Goal: Information Seeking & Learning: Learn about a topic

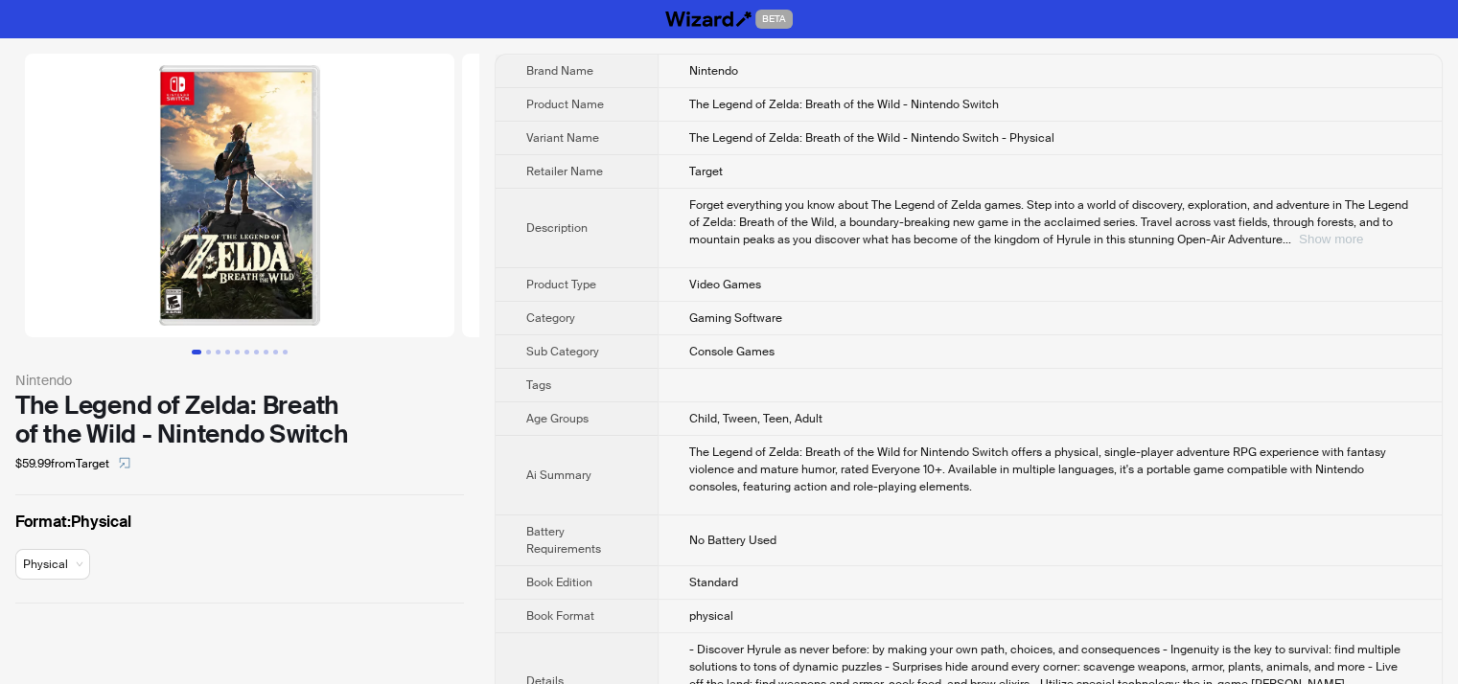
click at [1363, 232] on button "Show more" at bounding box center [1331, 239] width 64 height 14
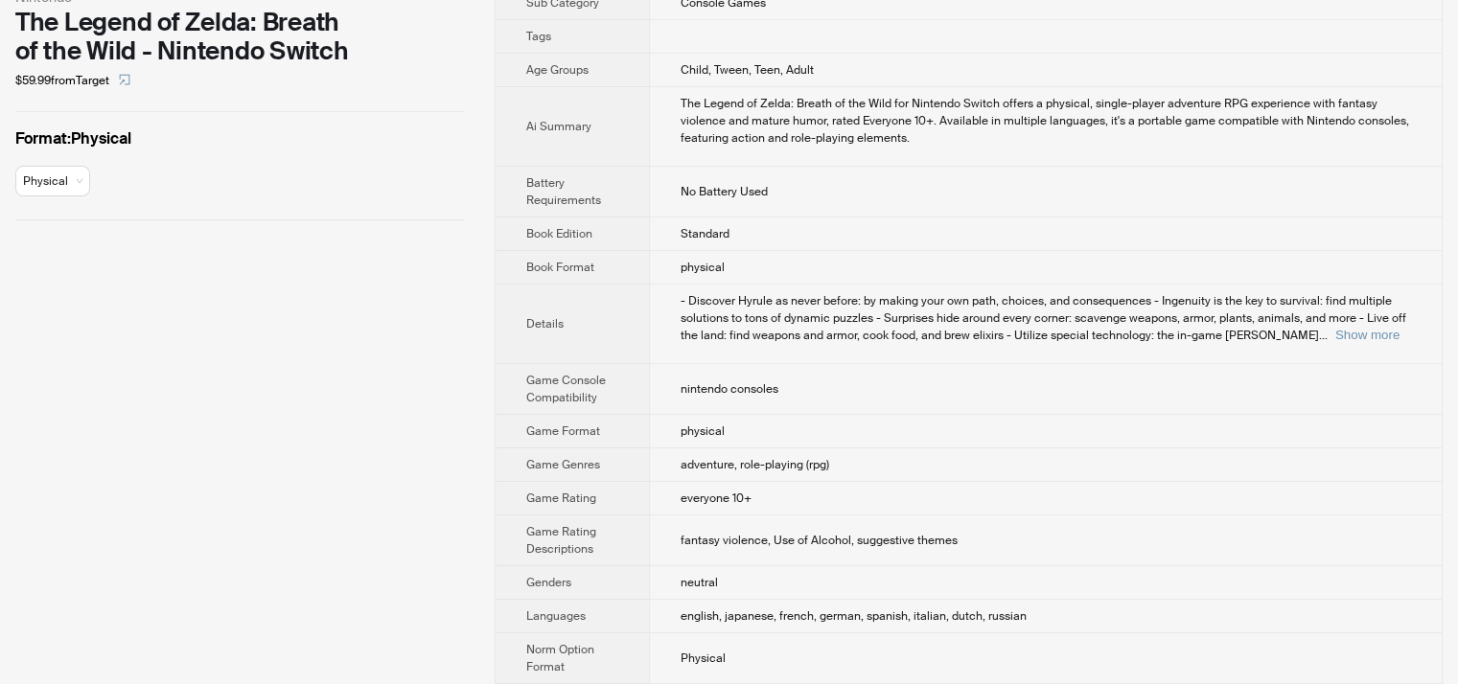
scroll to position [479, 0]
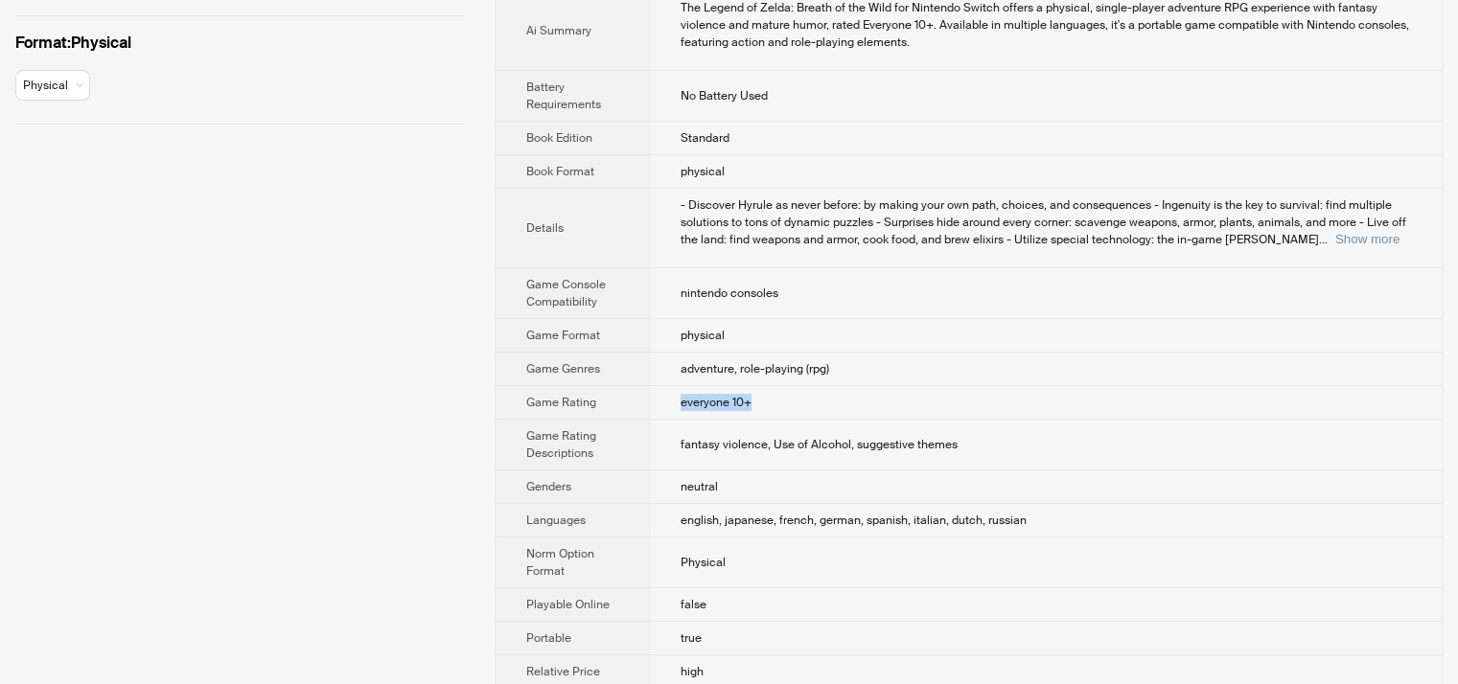
drag, startPoint x: 770, startPoint y: 402, endPoint x: 657, endPoint y: 405, distance: 113.1
click at [657, 405] on td "everyone 10+" at bounding box center [1045, 403] width 793 height 34
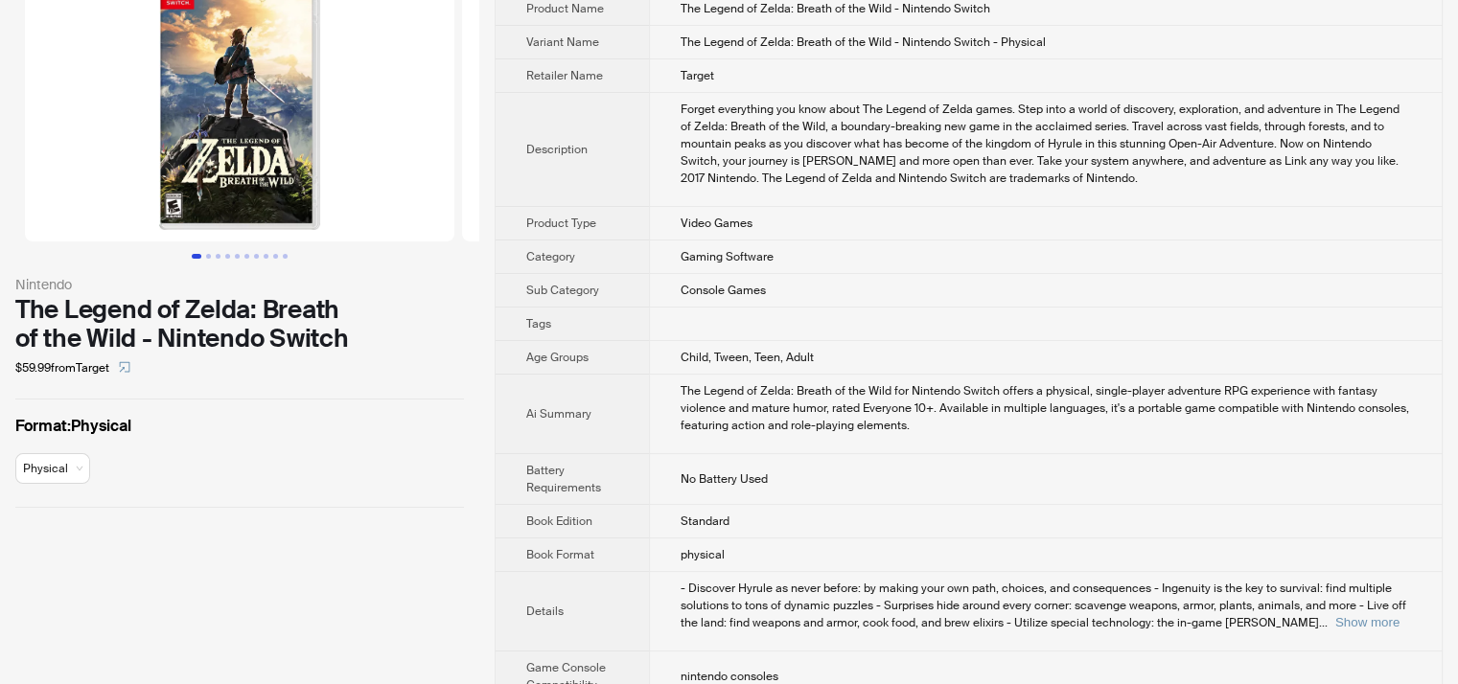
scroll to position [0, 0]
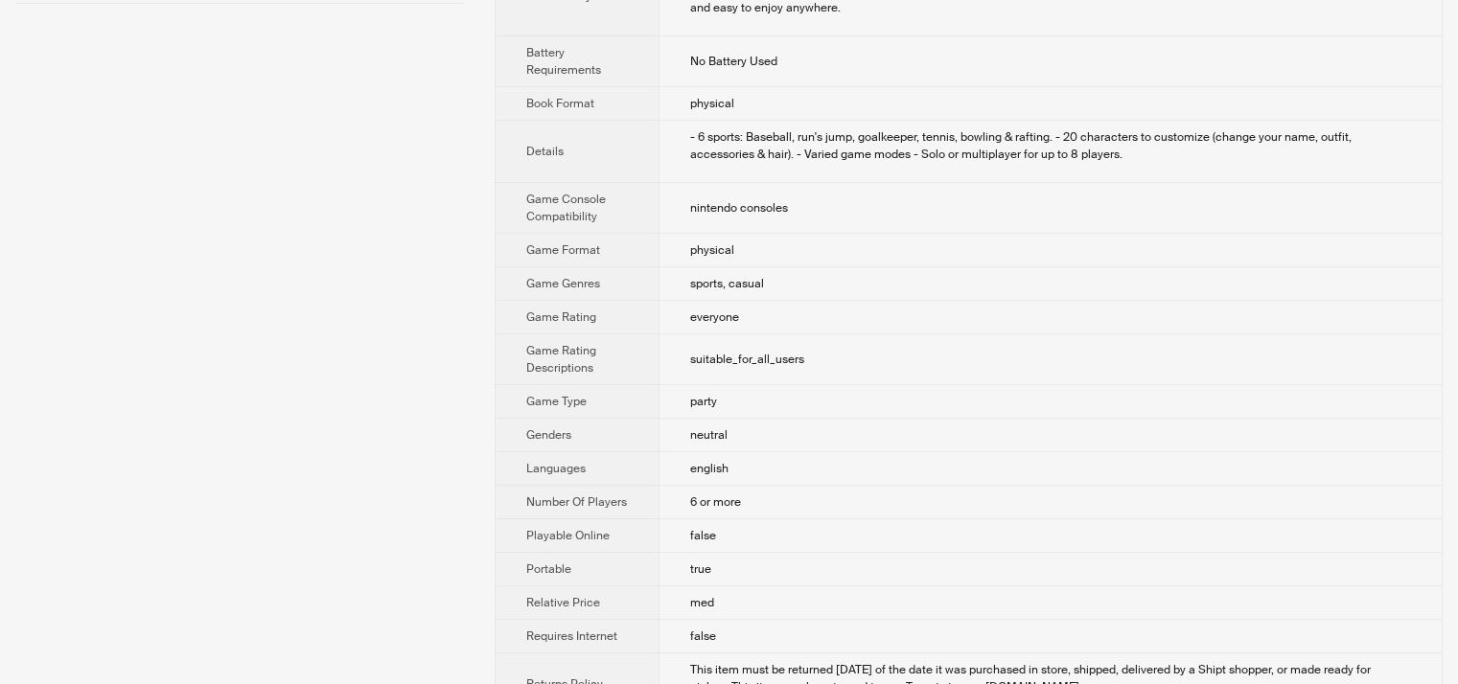
scroll to position [600, 0]
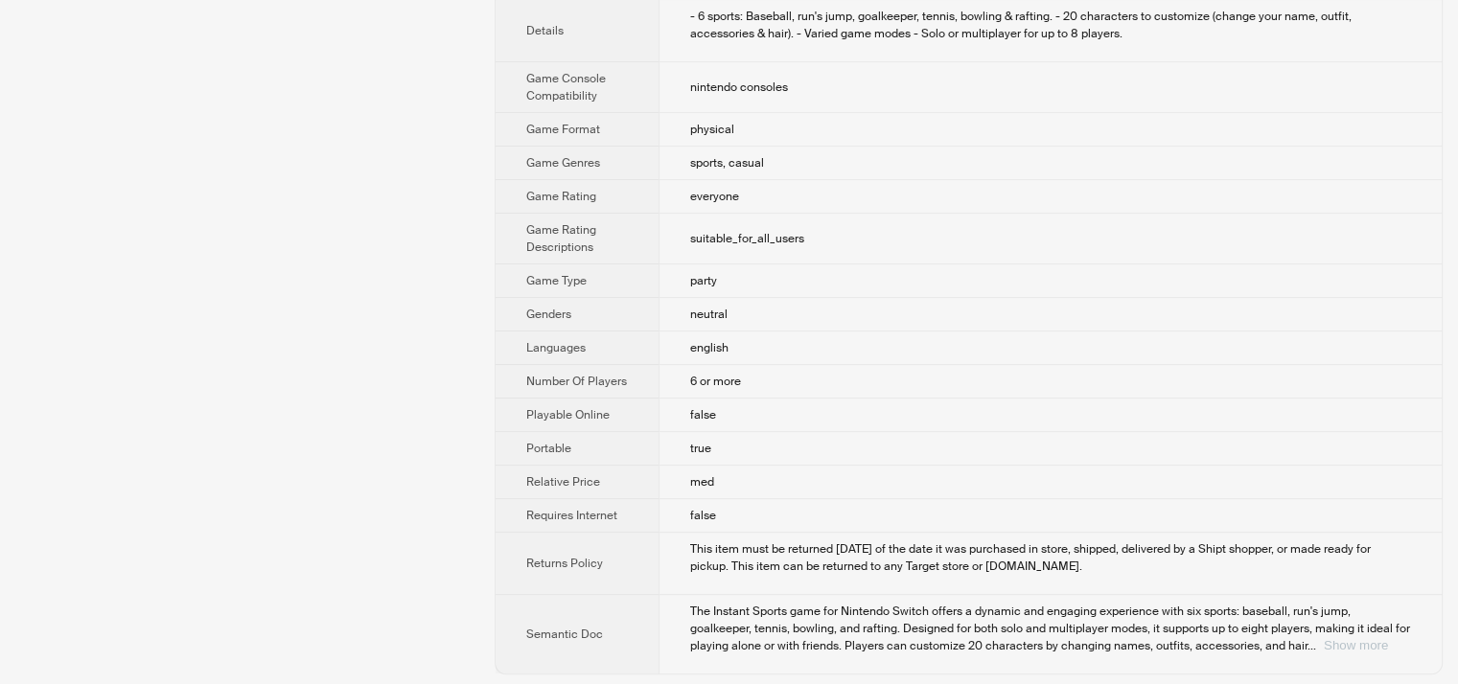
click at [1380, 638] on button "Show more" at bounding box center [1355, 645] width 64 height 14
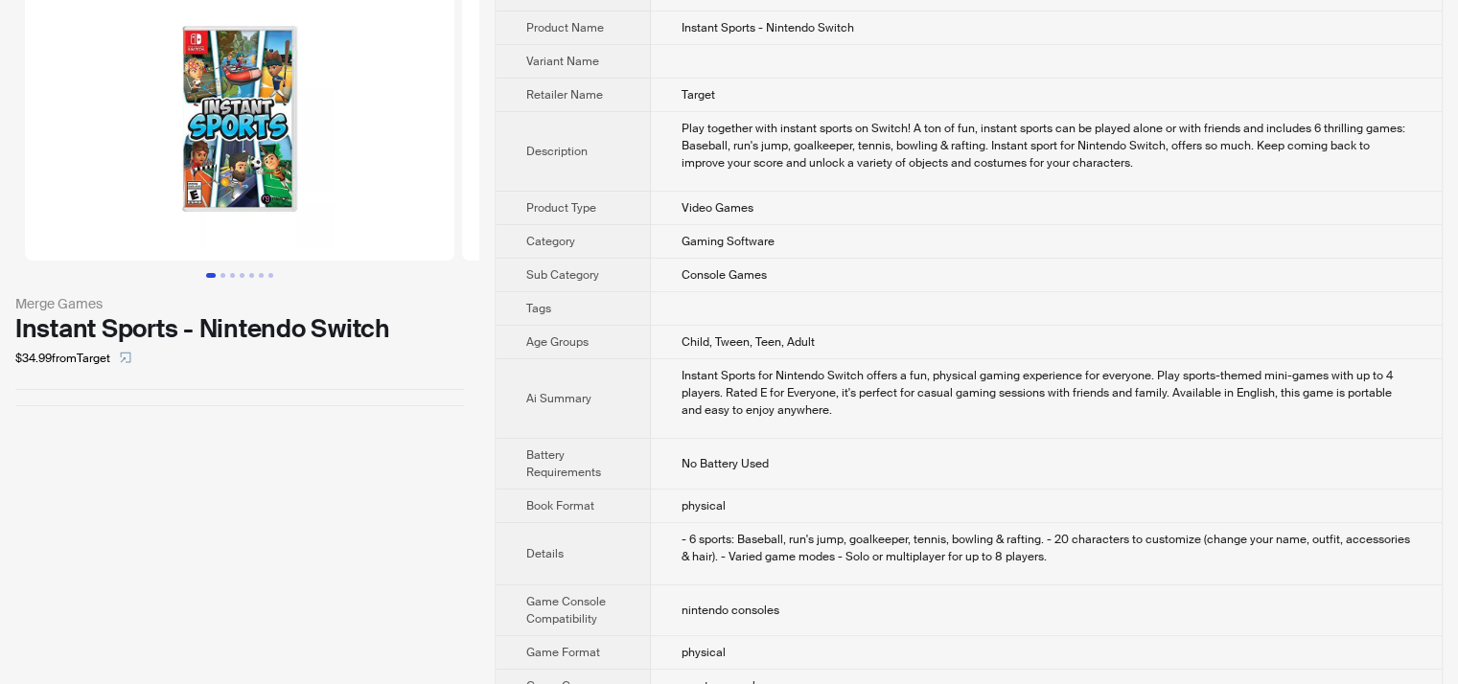
scroll to position [0, 0]
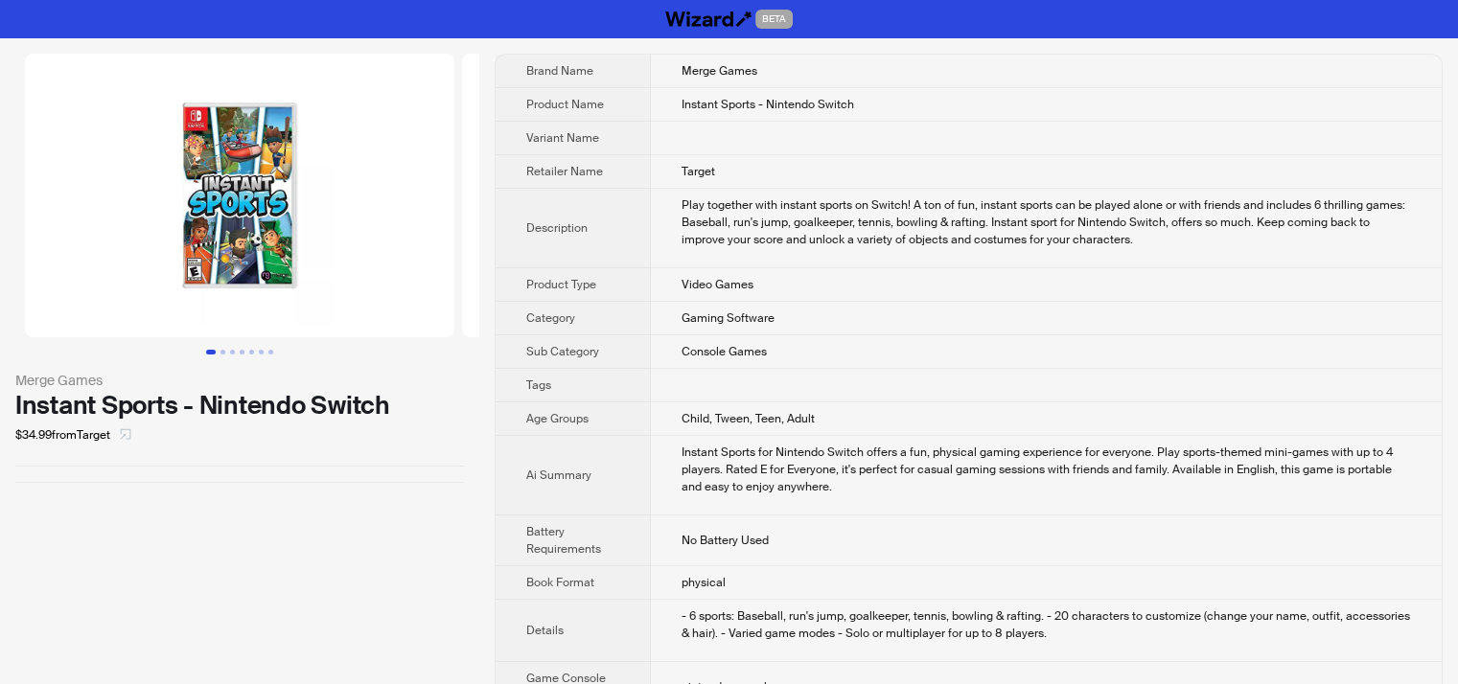
click at [127, 432] on icon "select" at bounding box center [126, 434] width 11 height 11
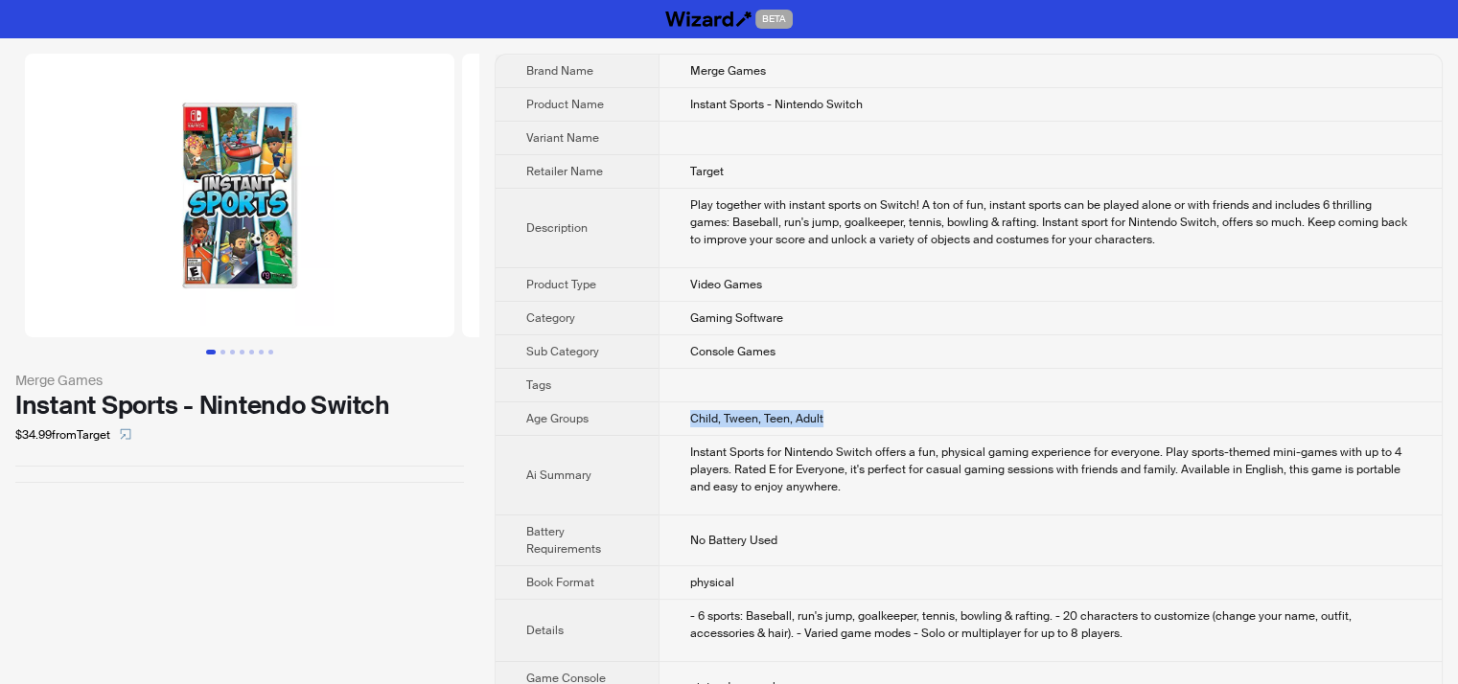
drag, startPoint x: 676, startPoint y: 421, endPoint x: 845, endPoint y: 413, distance: 169.8
click at [845, 413] on td "Child, Tween, Teen, Adult" at bounding box center [1049, 419] width 783 height 34
click at [130, 436] on icon "select" at bounding box center [126, 434] width 11 height 11
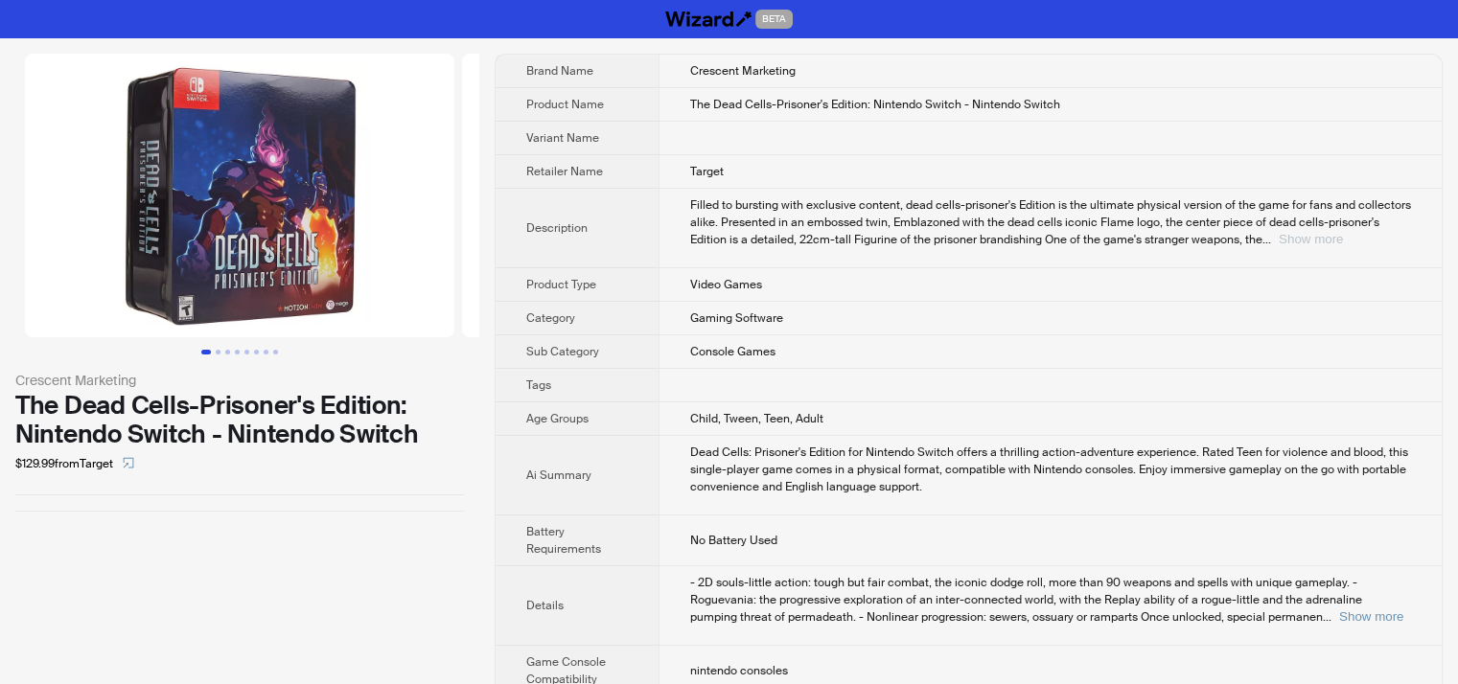
click at [1343, 234] on button "Show more" at bounding box center [1310, 239] width 64 height 14
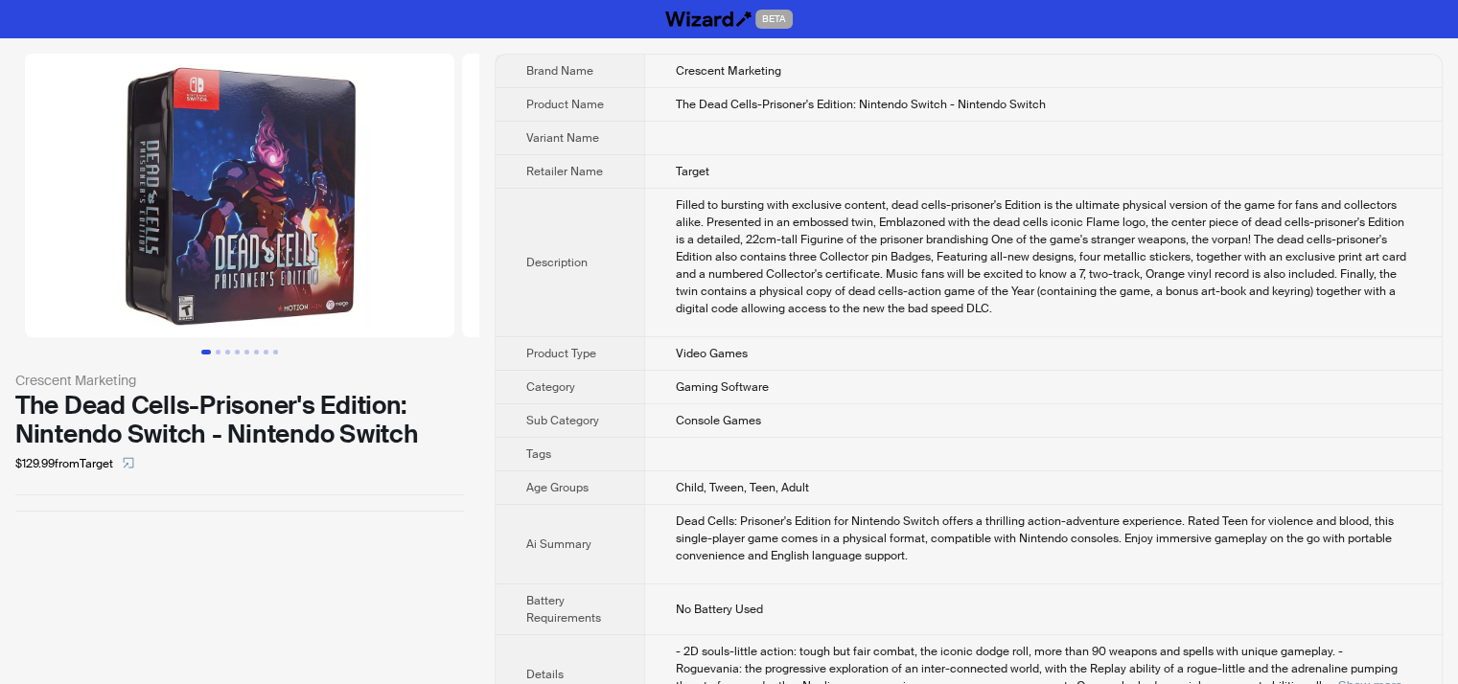
click at [173, 309] on img at bounding box center [239, 196] width 429 height 284
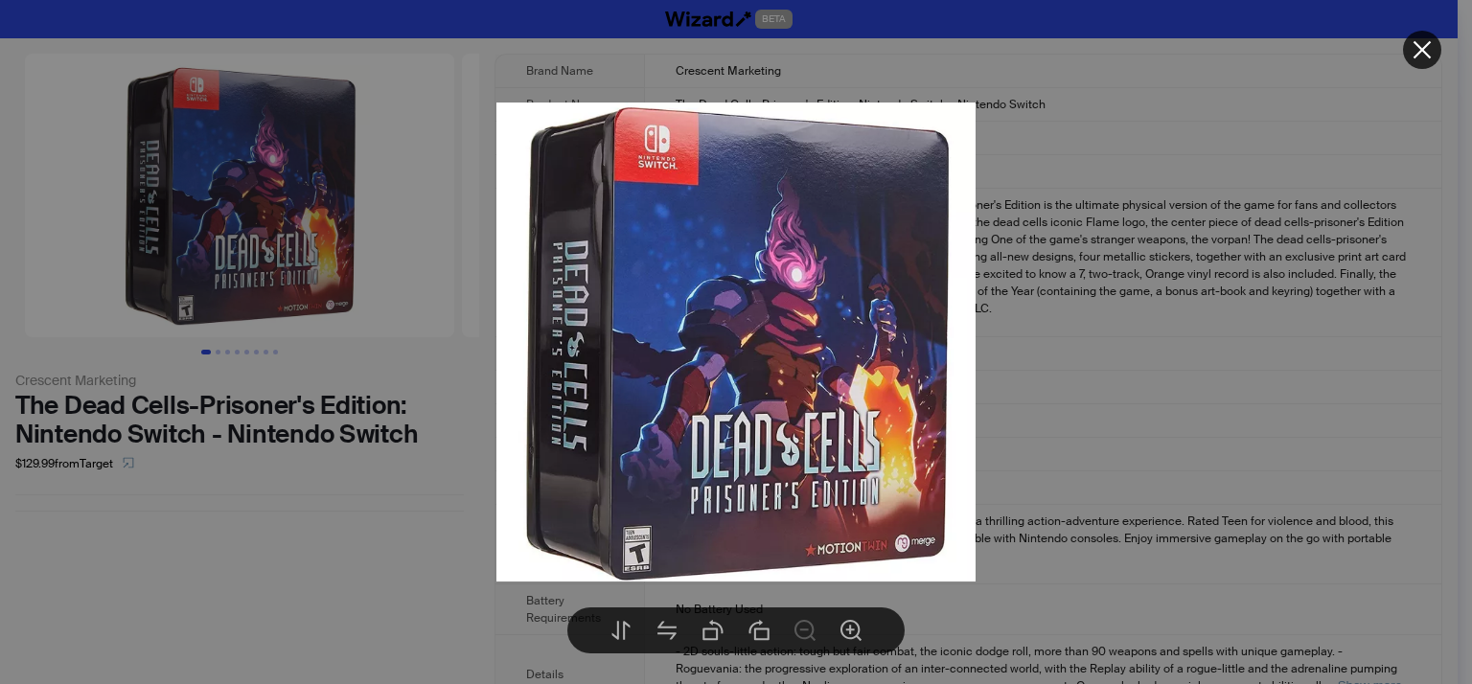
click at [1416, 49] on icon "close" at bounding box center [1422, 49] width 23 height 23
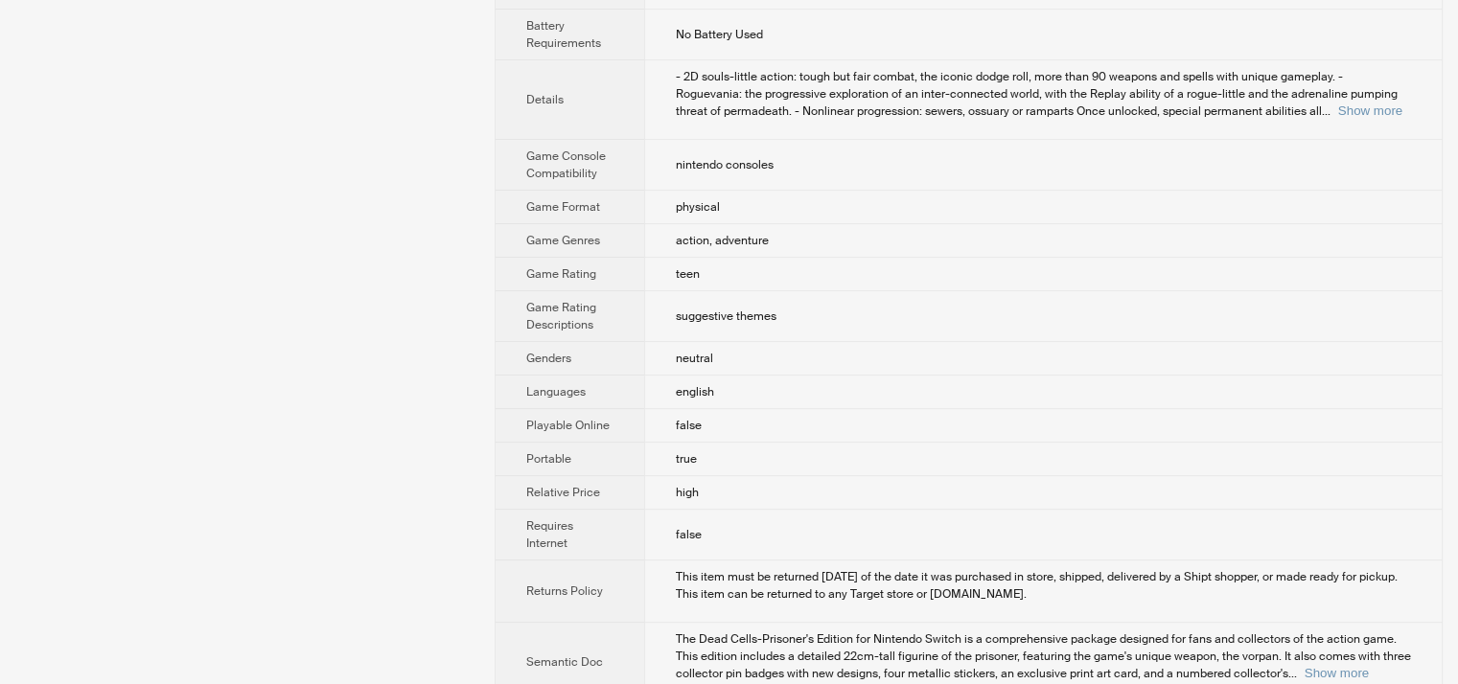
scroll to position [604, 0]
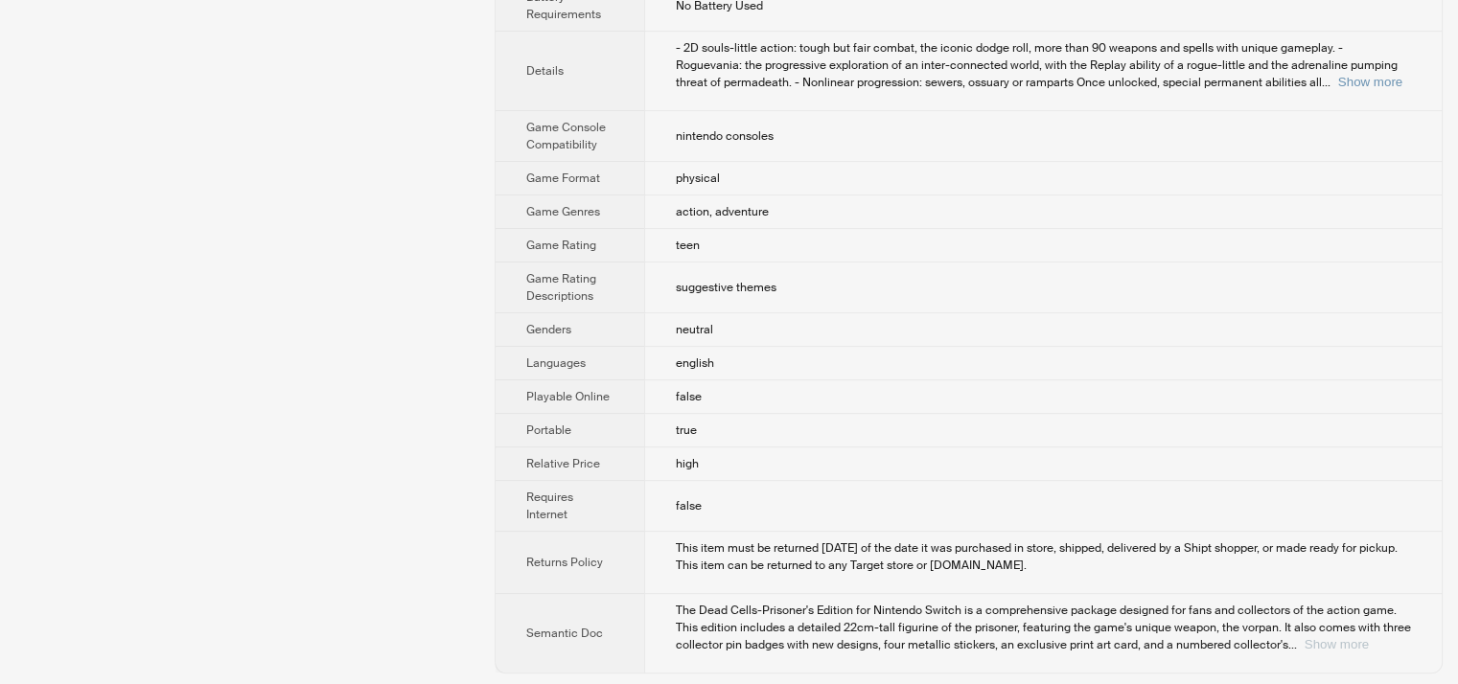
click at [1364, 638] on button "Show more" at bounding box center [1336, 644] width 64 height 14
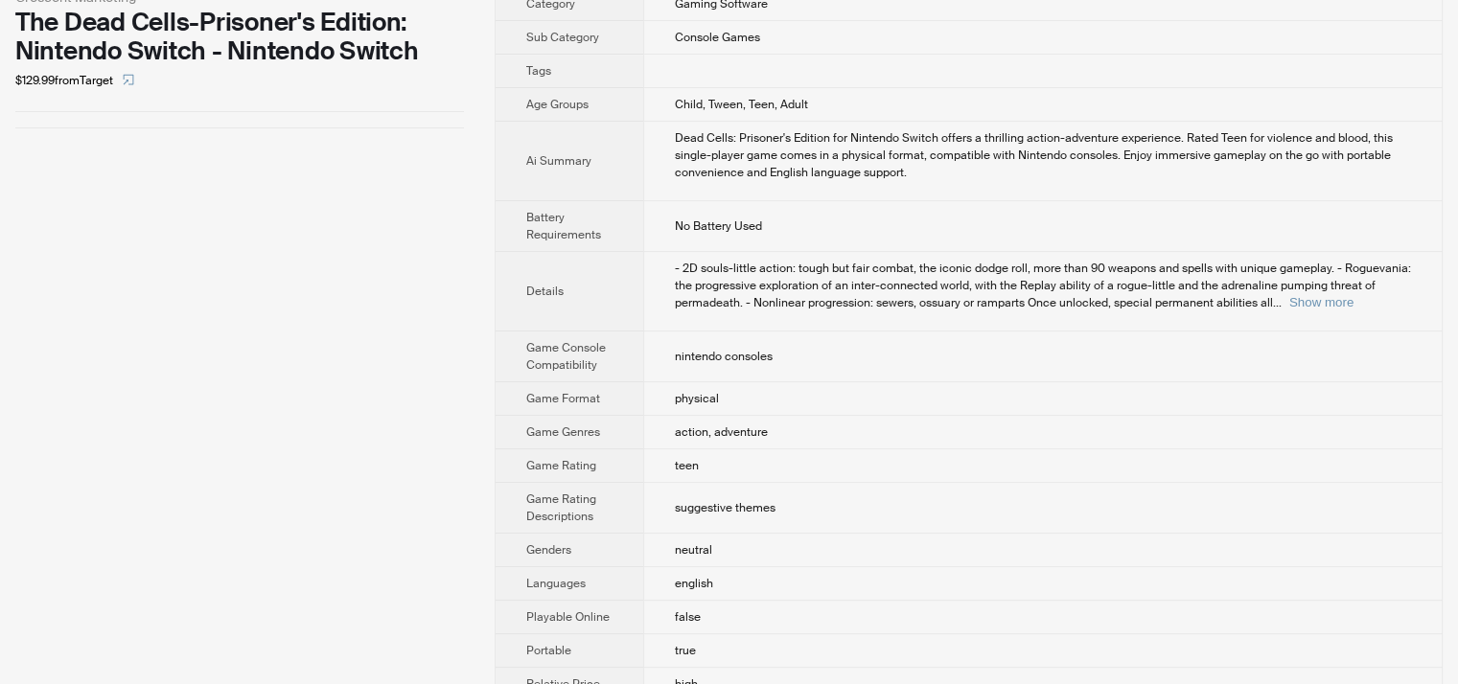
scroll to position [0, 0]
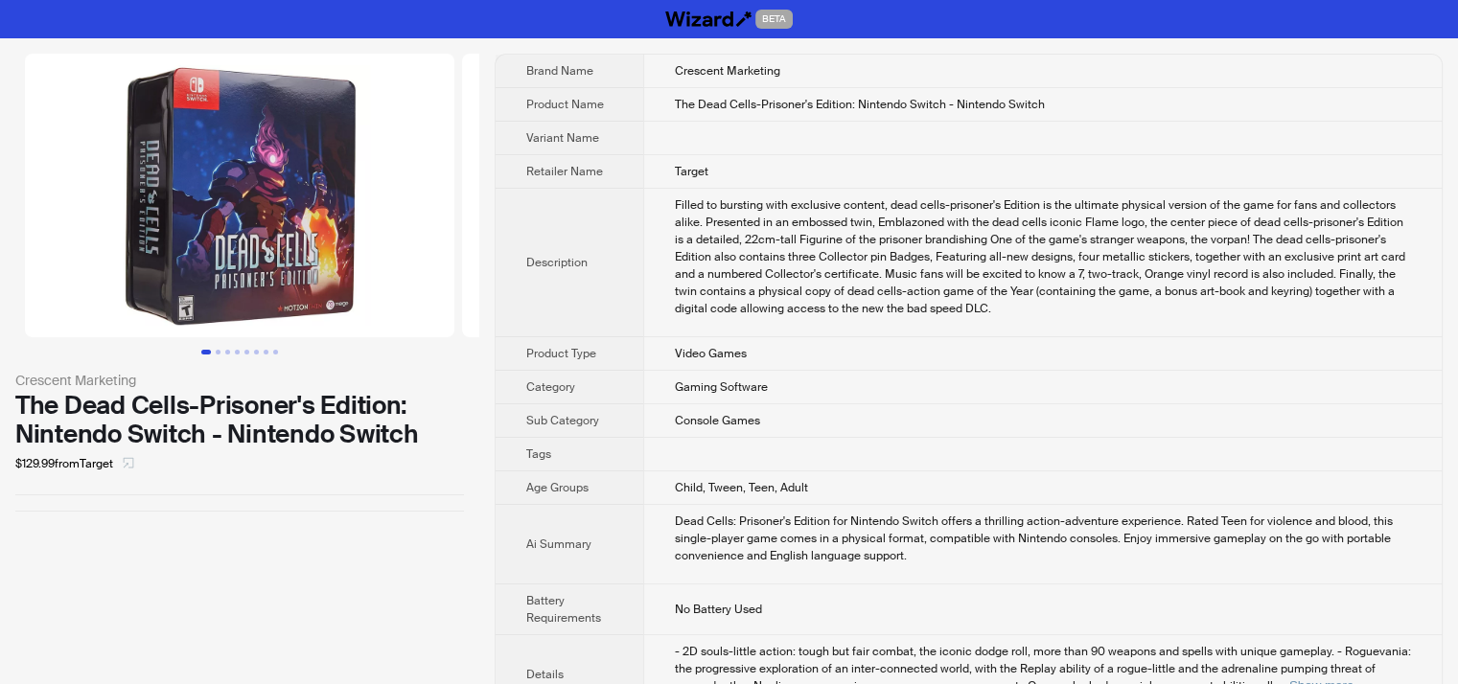
click at [134, 464] on icon "select" at bounding box center [129, 463] width 11 height 11
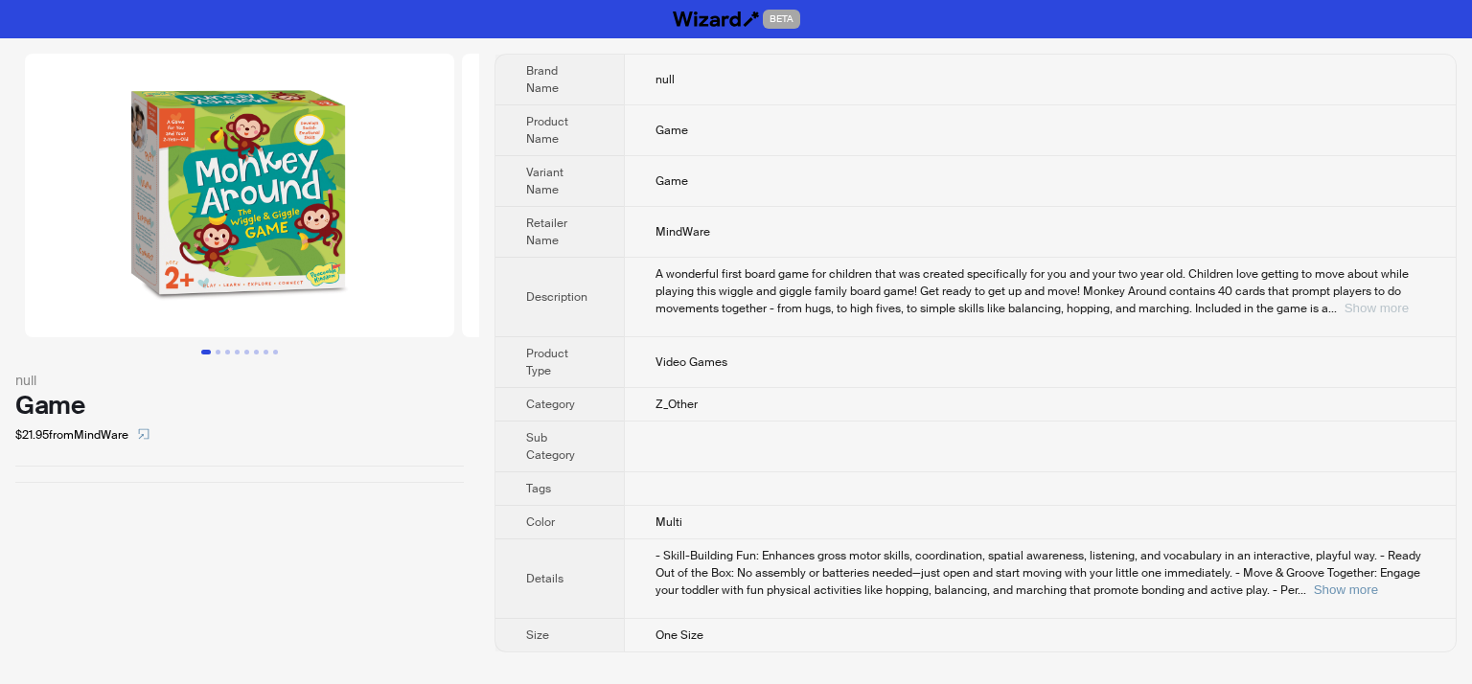
click at [1369, 301] on button "Show more" at bounding box center [1376, 308] width 64 height 14
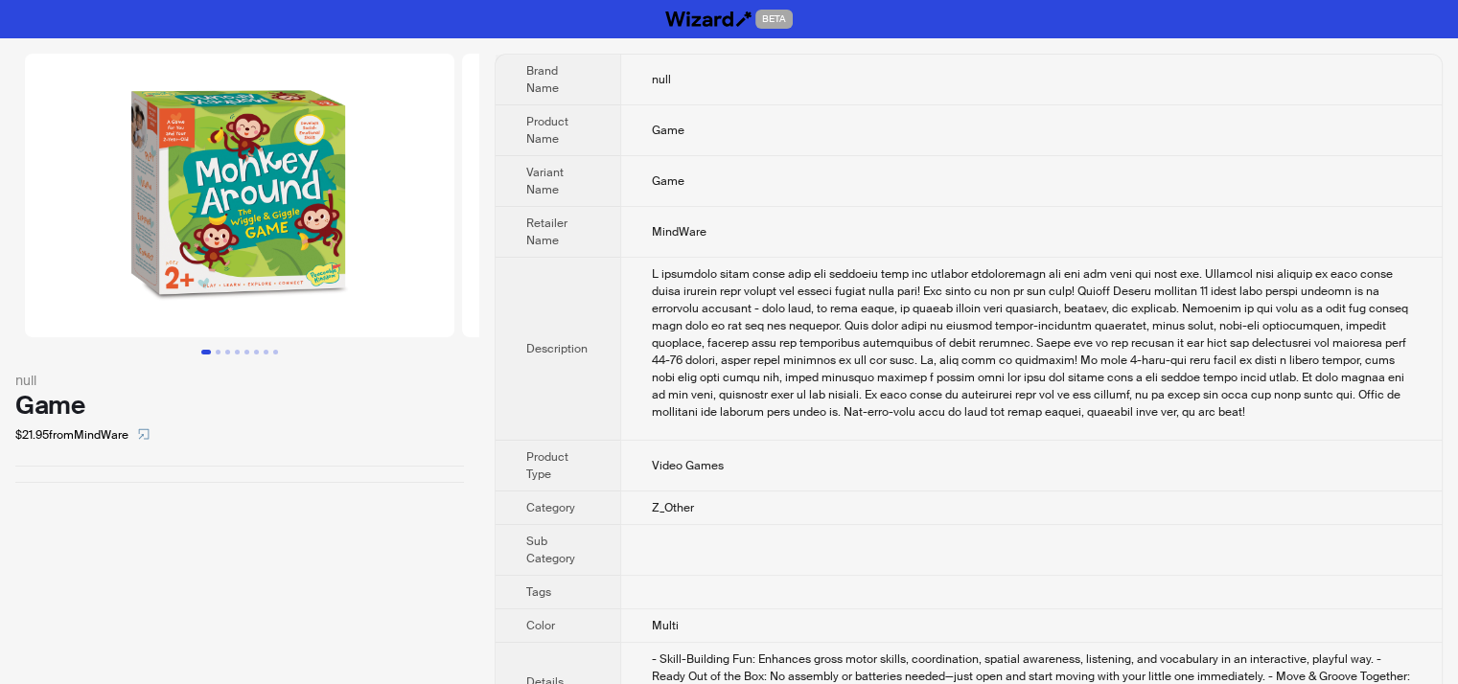
scroll to position [84, 0]
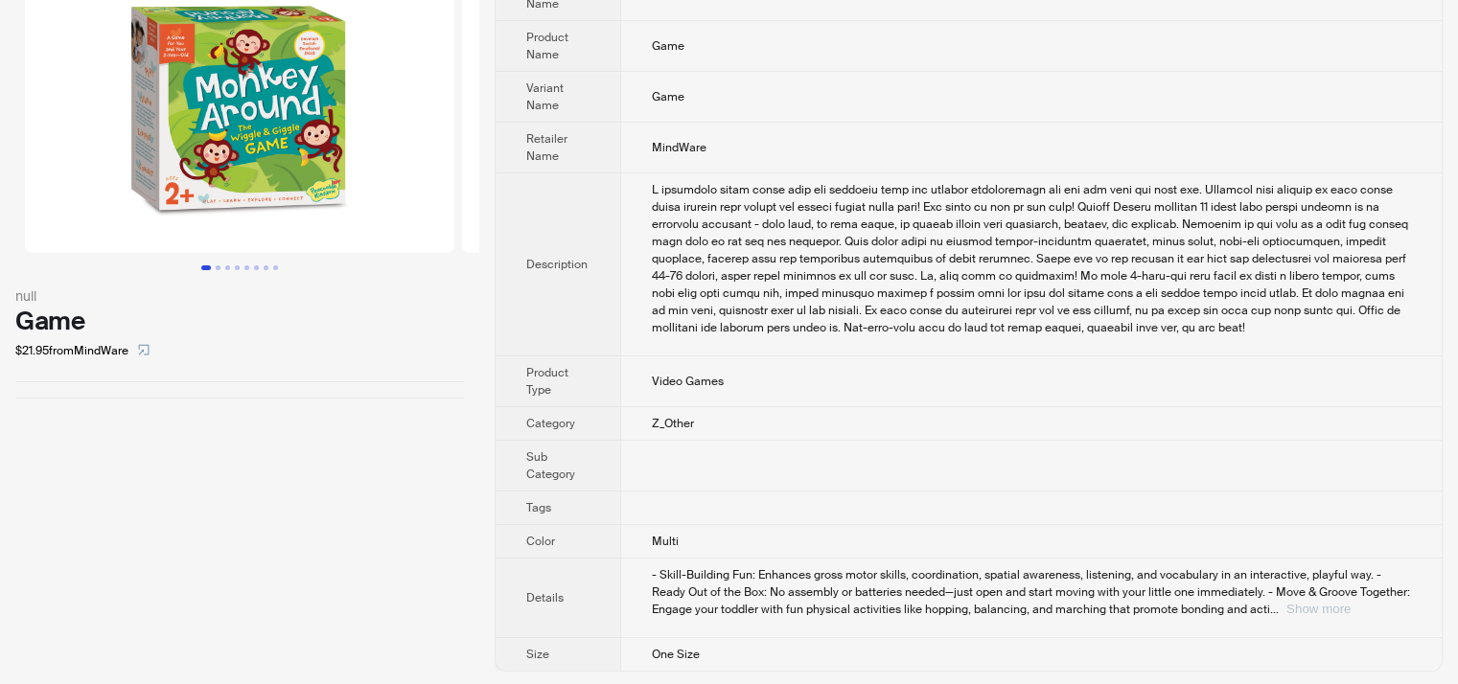
click at [1350, 609] on button "Show more" at bounding box center [1318, 609] width 64 height 14
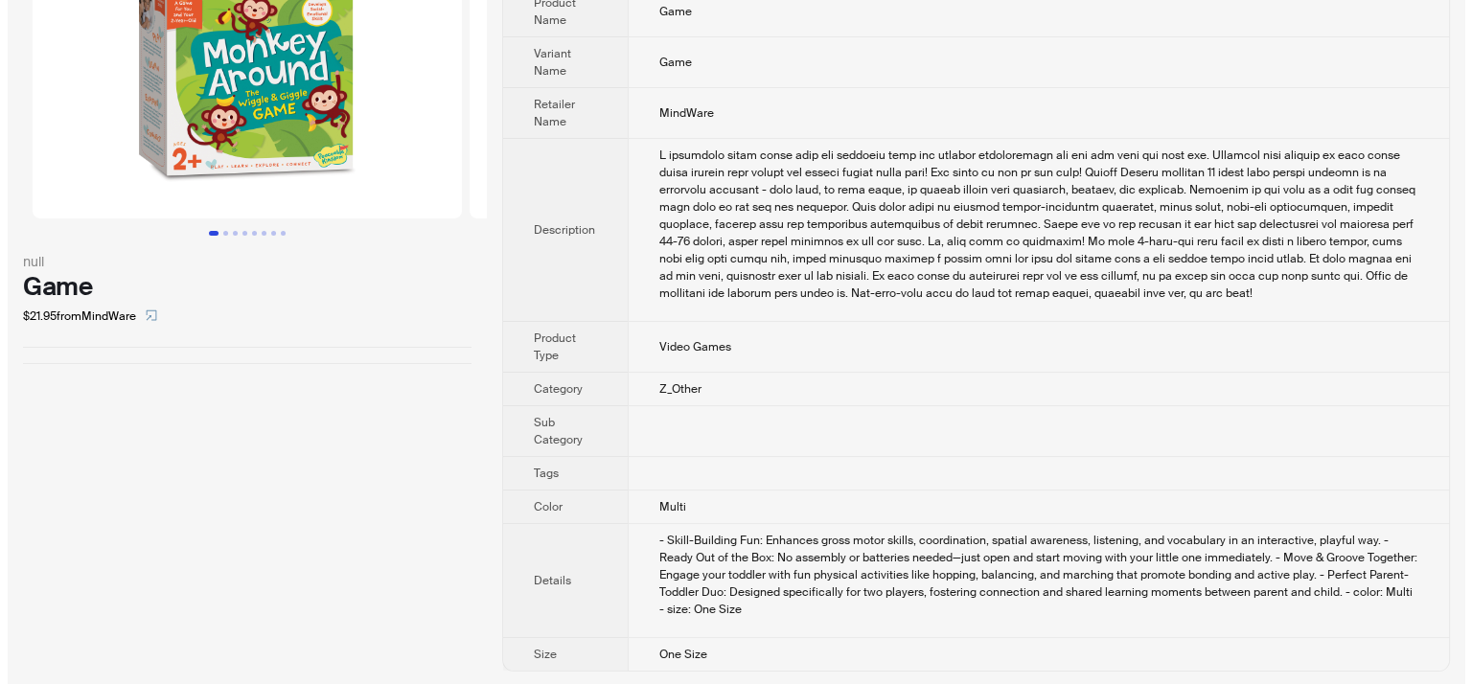
scroll to position [23, 0]
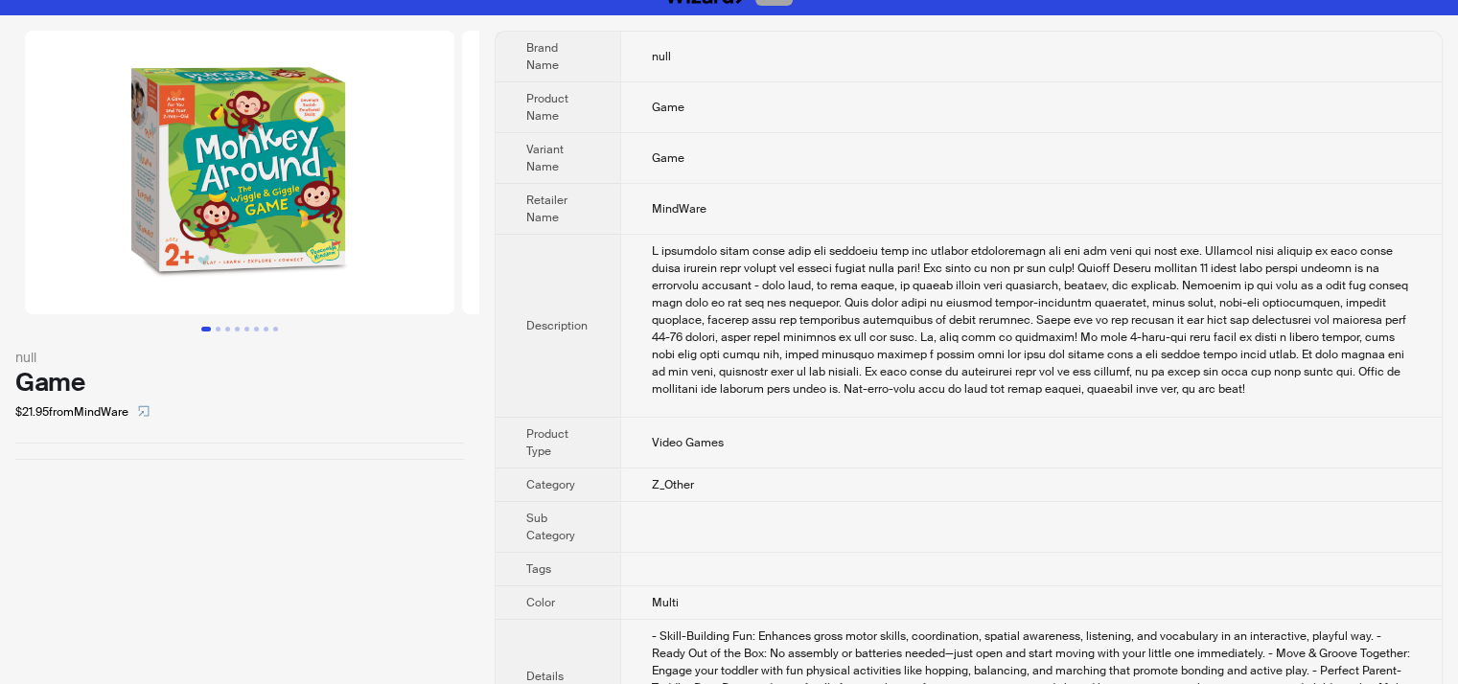
click at [195, 218] on img at bounding box center [239, 173] width 429 height 284
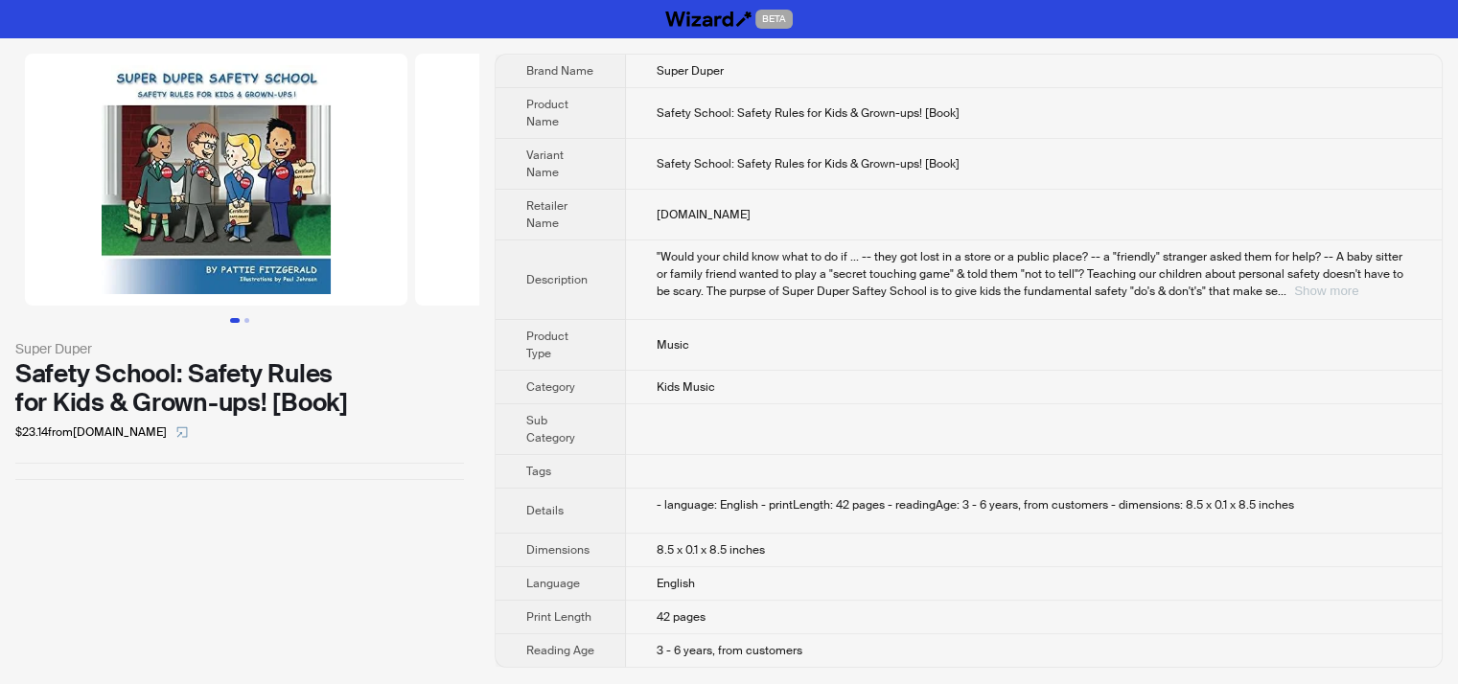
click at [1358, 292] on button "Show more" at bounding box center [1326, 291] width 64 height 14
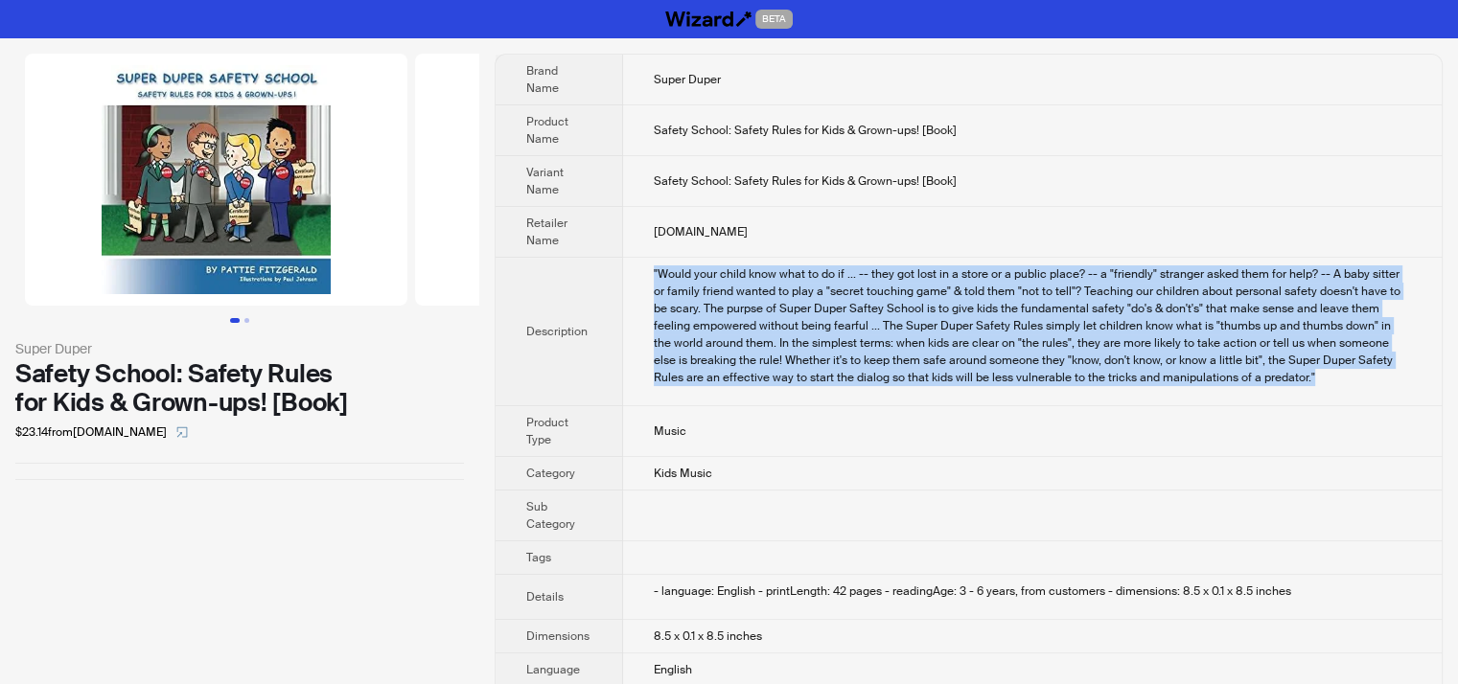
drag, startPoint x: 647, startPoint y: 252, endPoint x: 1335, endPoint y: 376, distance: 699.1
click at [1335, 376] on td ""Would your child know what to do if ... -- they got lost in a store or a publi…" at bounding box center [1032, 332] width 818 height 149
copy div ""Would your child know what to do if ... -- they got lost in a store or a publi…"
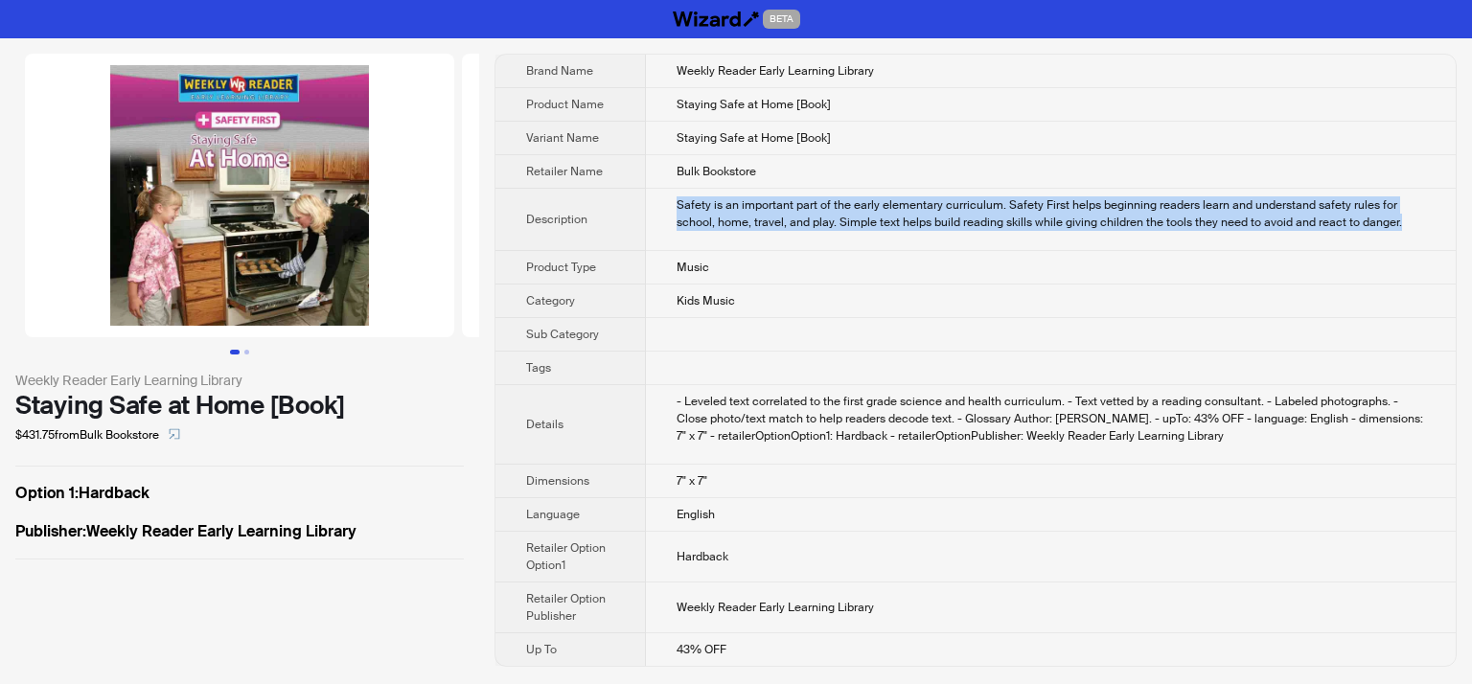
drag, startPoint x: 665, startPoint y: 195, endPoint x: 1430, endPoint y: 227, distance: 765.4
click at [1430, 227] on td "Safety is an important part of the early elementary curriculum. Safety First he…" at bounding box center [1051, 220] width 810 height 62
copy div "Safety is an important part of the early elementary curriculum. Safety First he…"
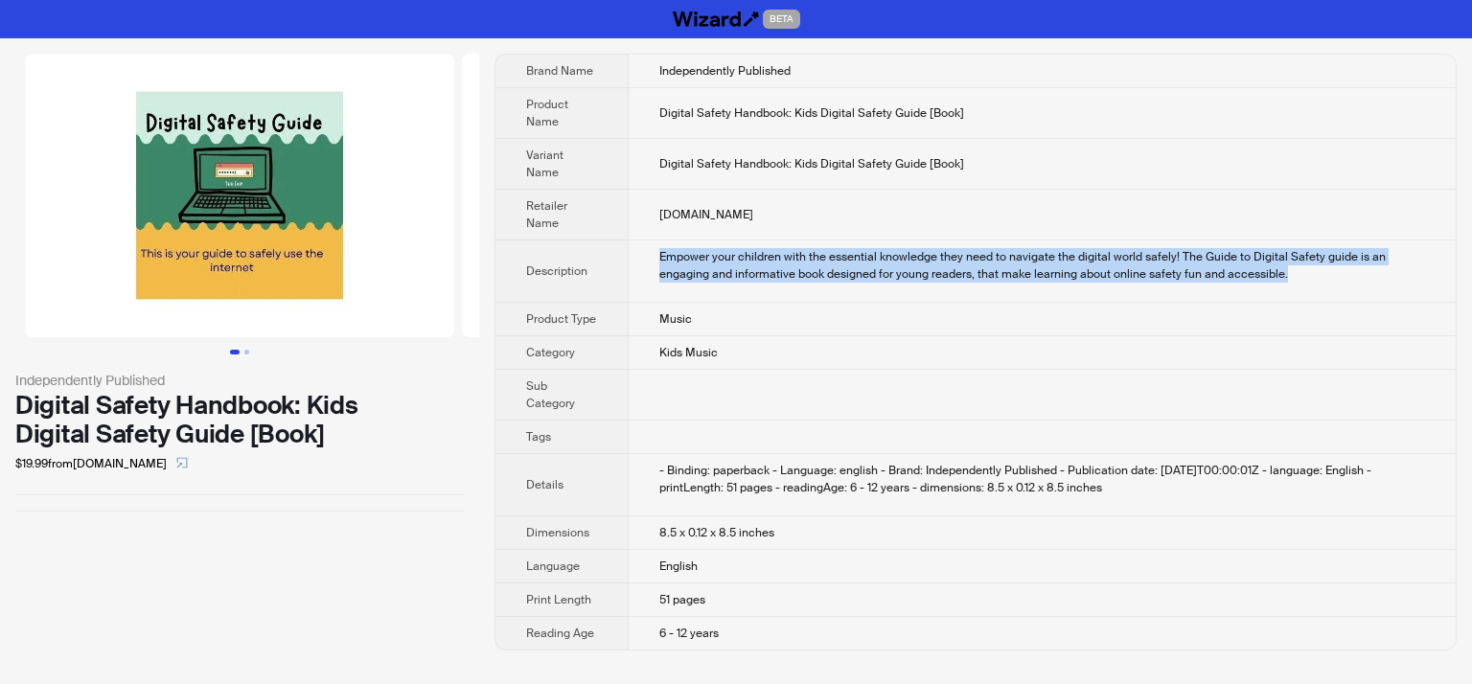
drag, startPoint x: 645, startPoint y: 250, endPoint x: 1330, endPoint y: 278, distance: 685.8
click at [1330, 278] on td "Empower your children with the essential knowledge they need to navigate the di…" at bounding box center [1042, 272] width 827 height 62
copy div "Empower your children with the essential knowledge they need to navigate the di…"
